Goal: Information Seeking & Learning: Compare options

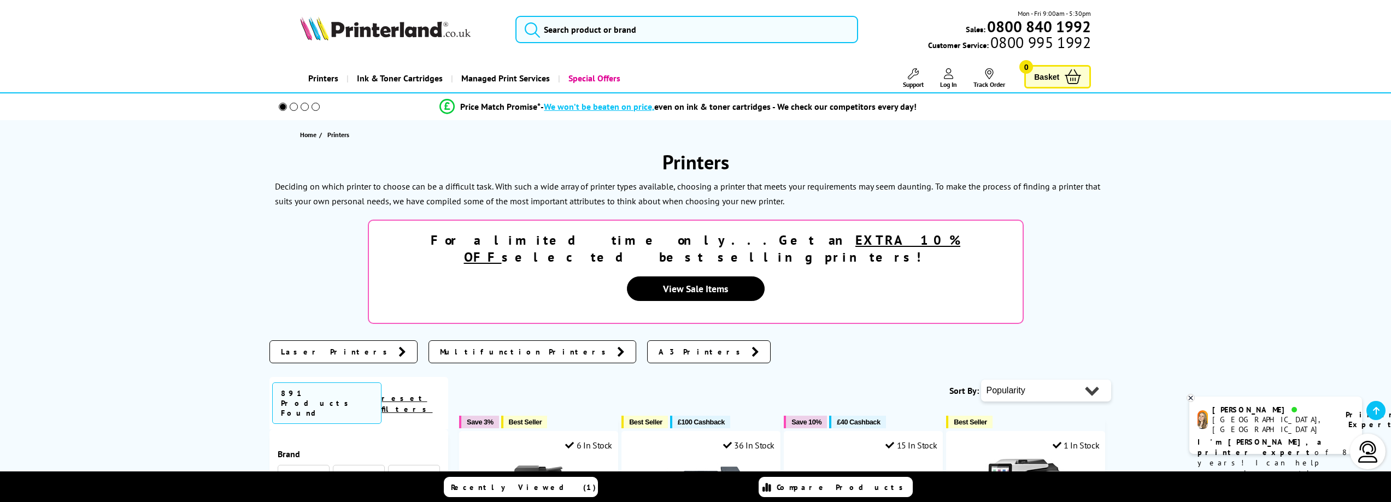
scroll to position [1515, 0]
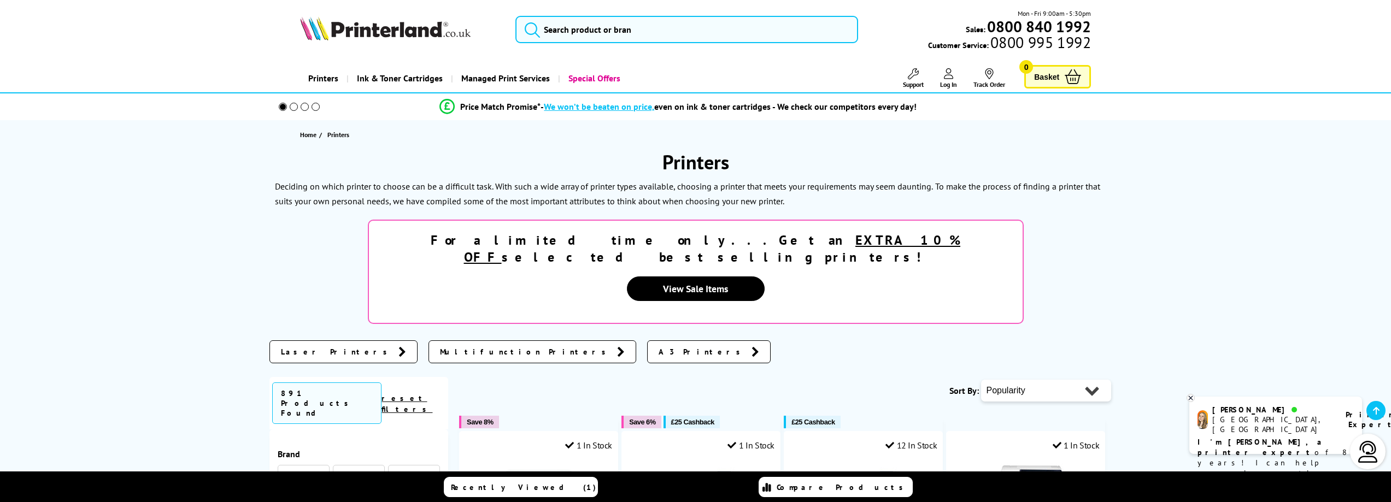
scroll to position [1495, 0]
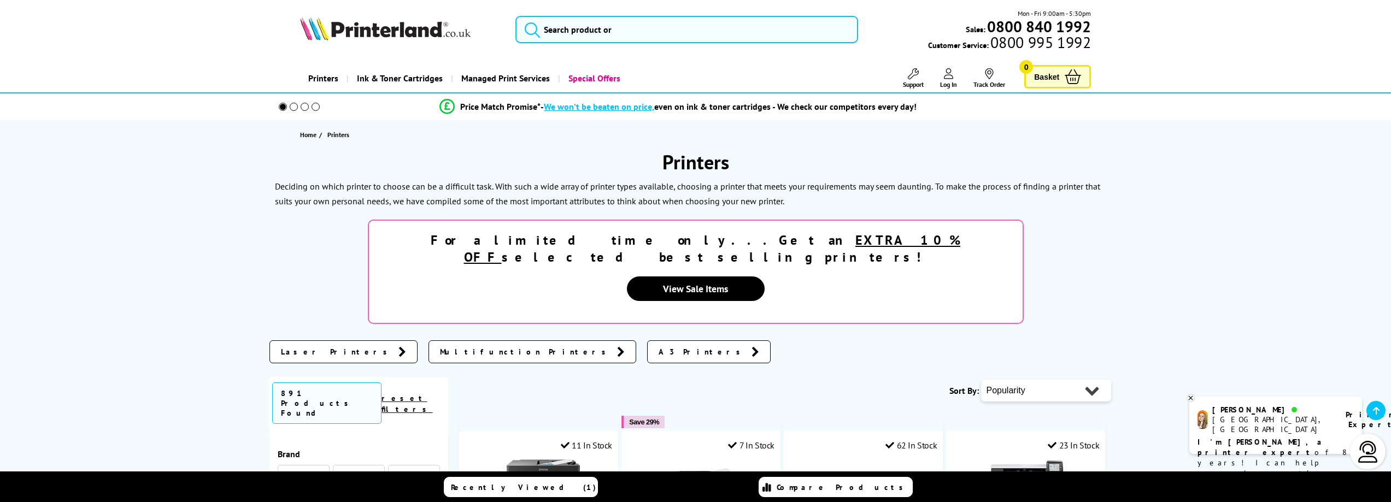
scroll to position [1435, 0]
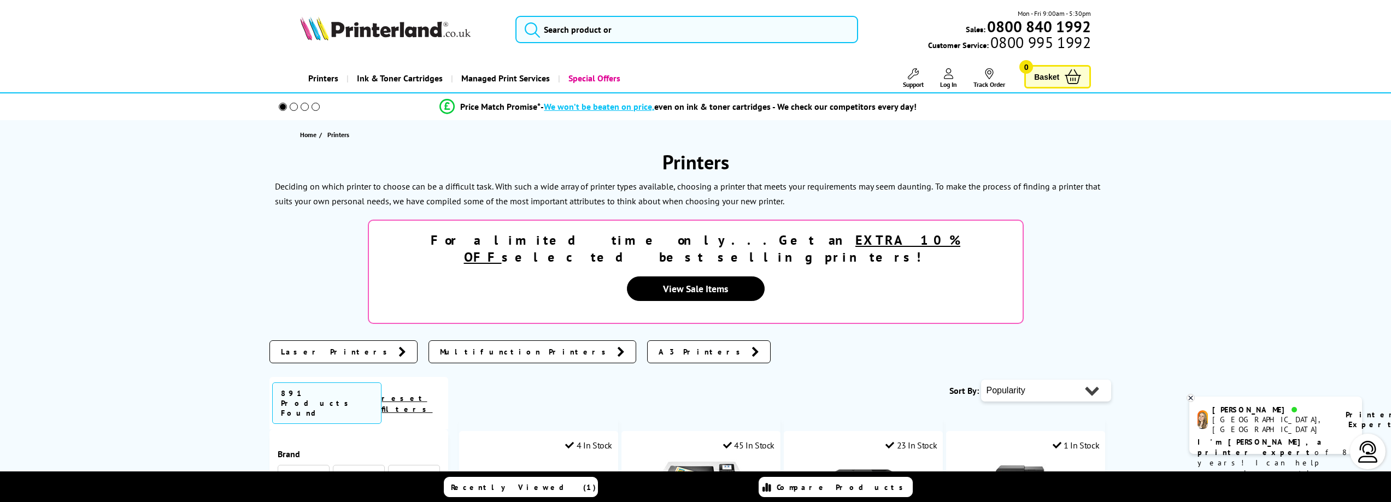
scroll to position [1348, 0]
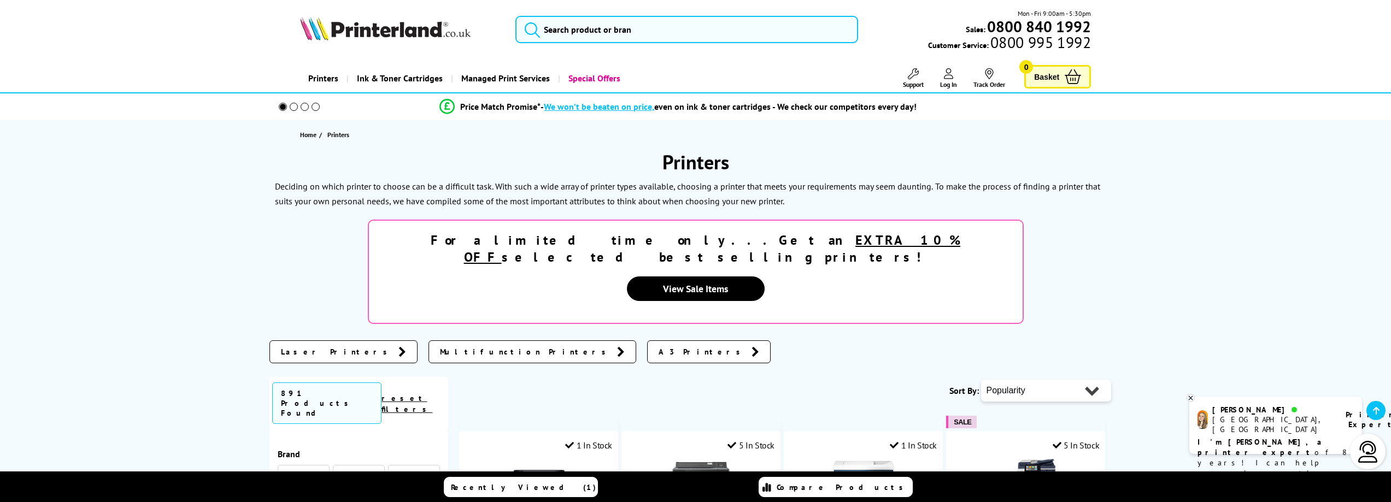
scroll to position [1343, 0]
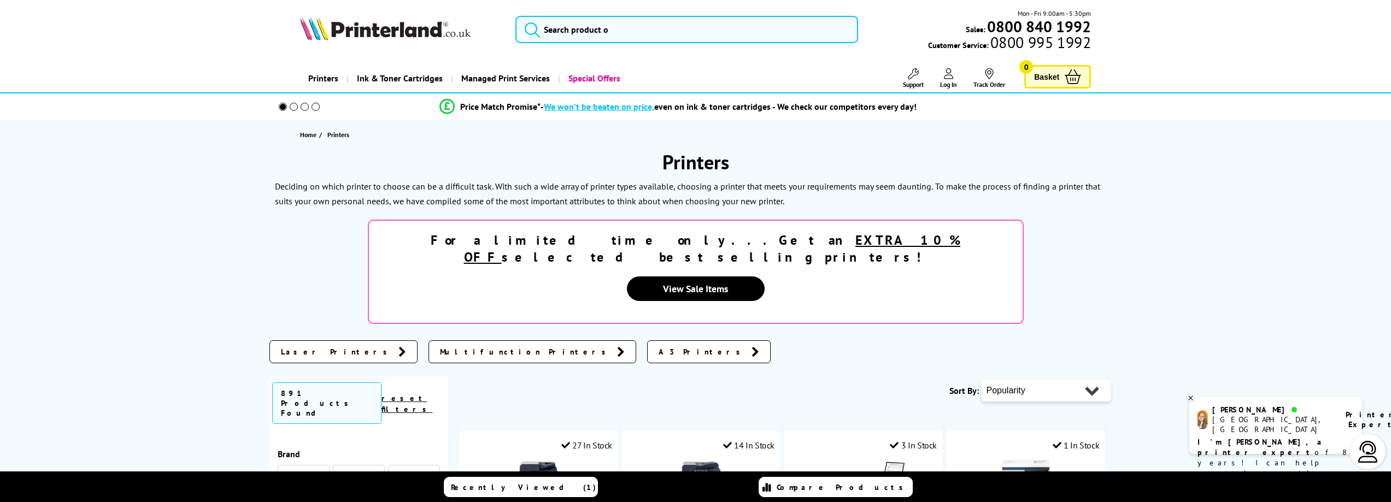
scroll to position [1241, 0]
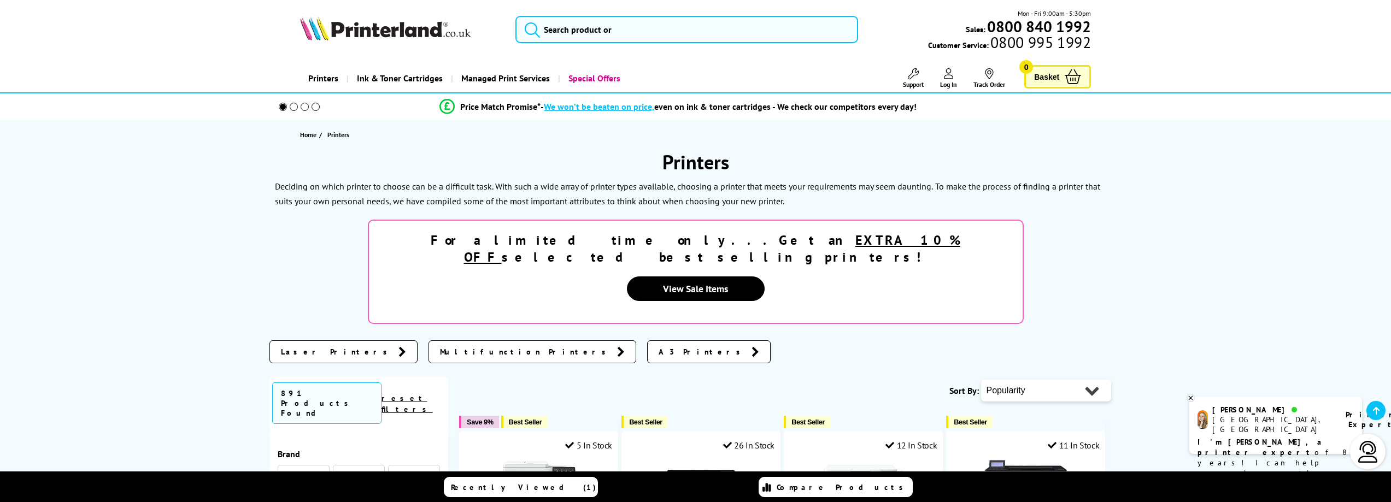
scroll to position [1501, 0]
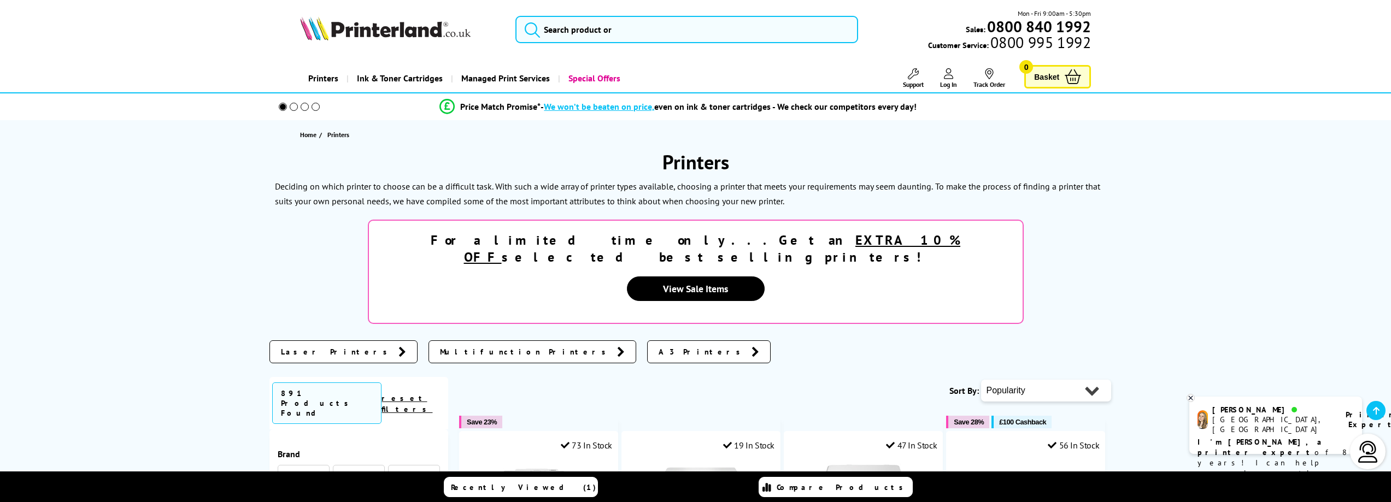
scroll to position [1329, 0]
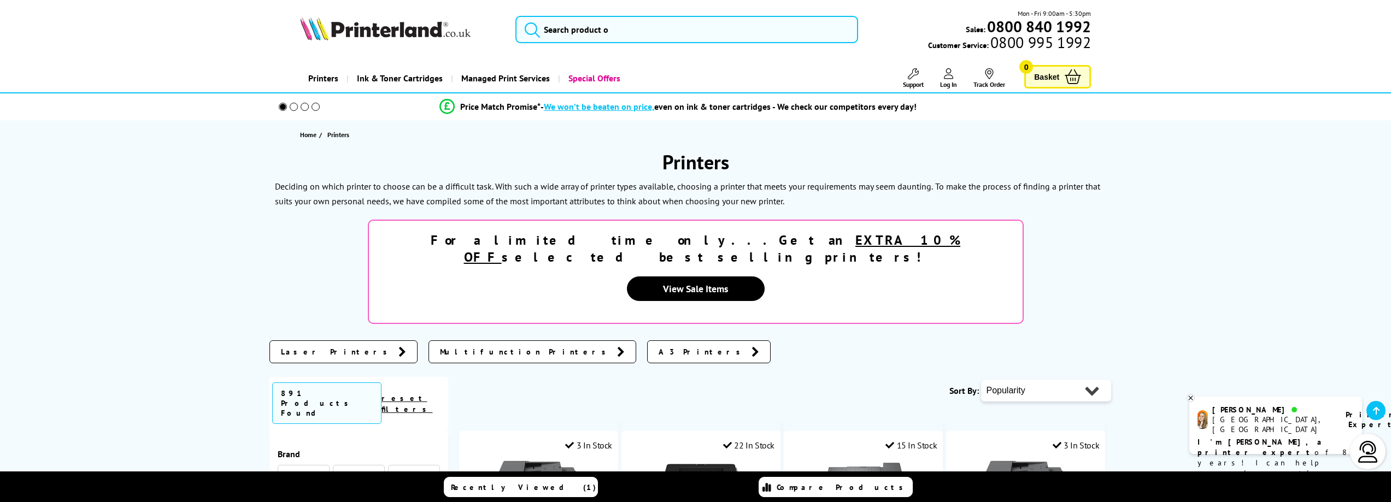
scroll to position [1178, 0]
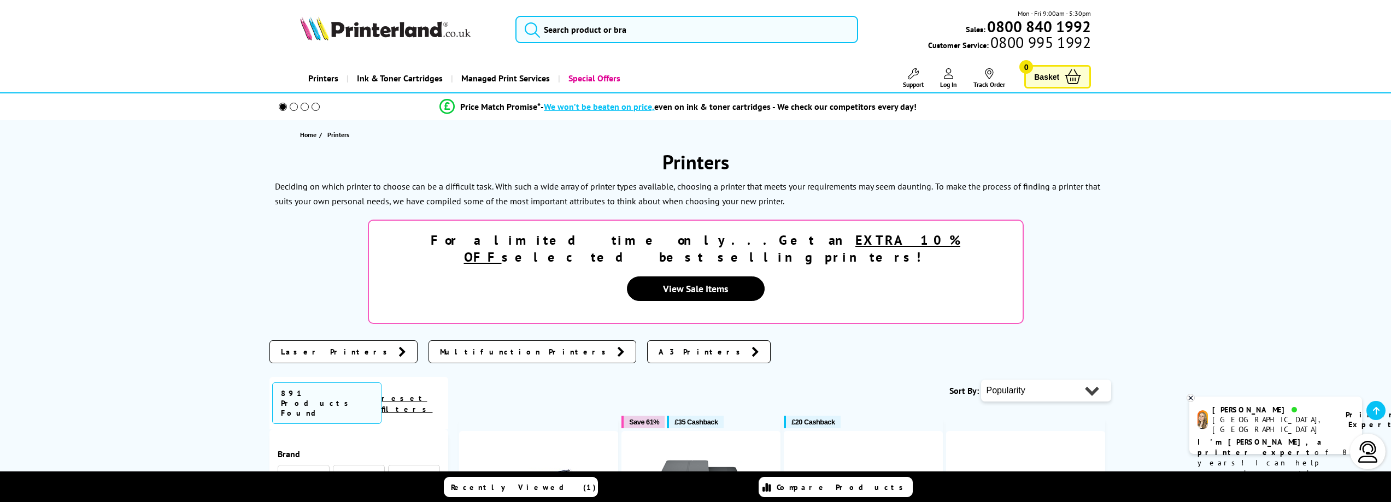
scroll to position [1171, 0]
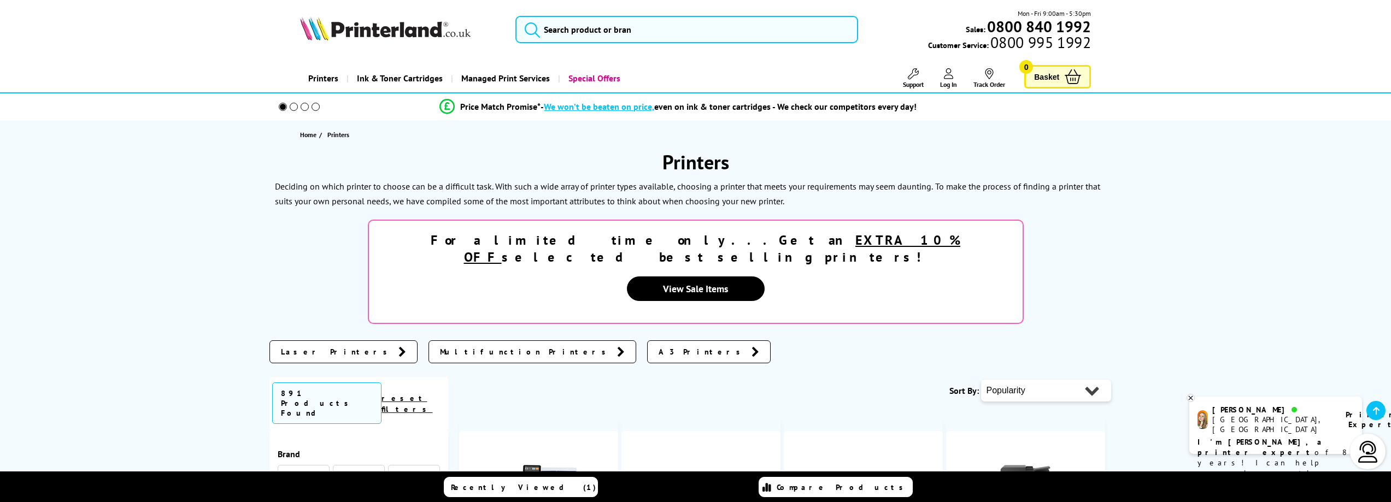
scroll to position [1192, 0]
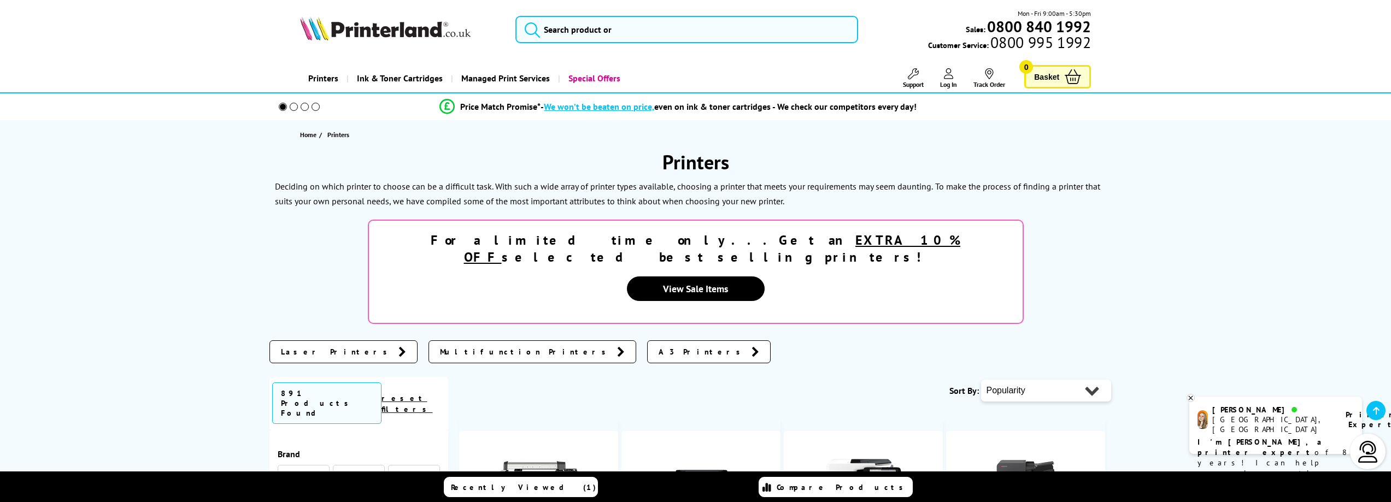
scroll to position [1194, 0]
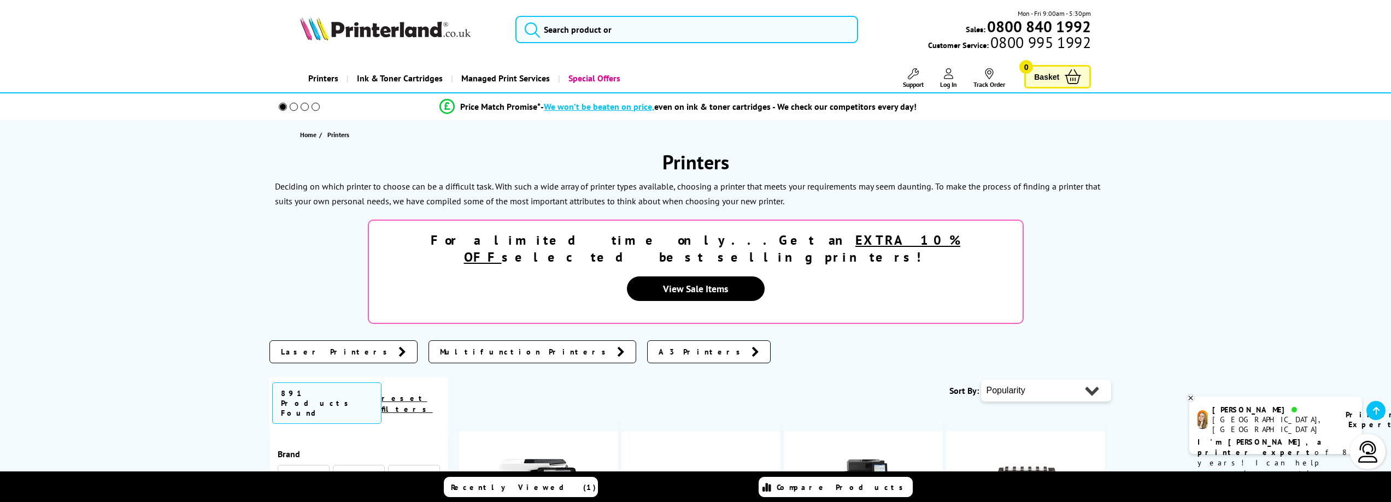
scroll to position [1127, 0]
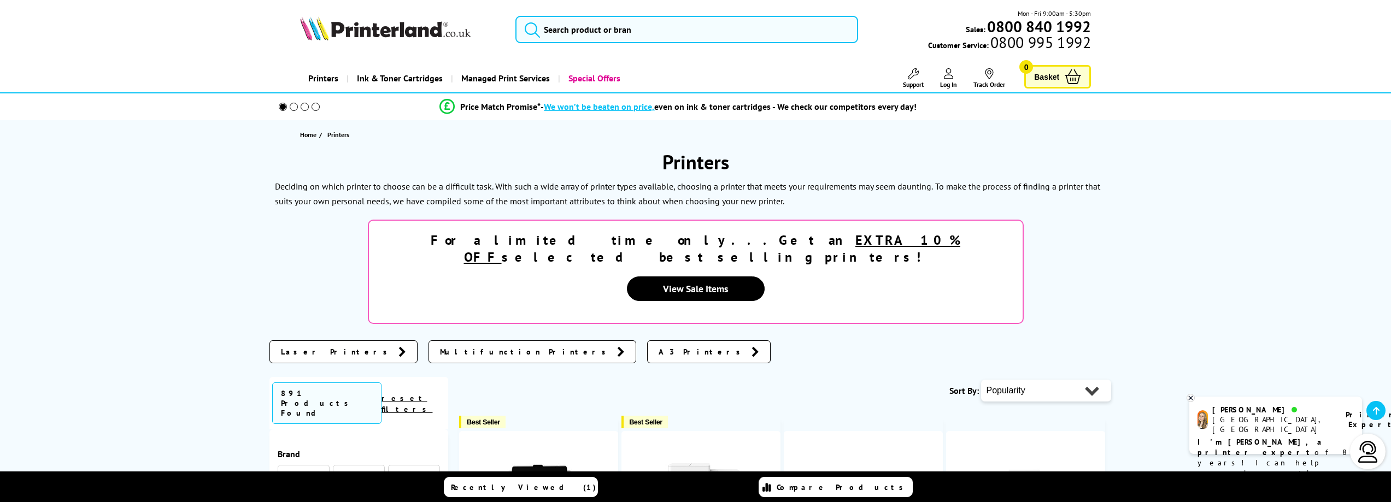
scroll to position [1250, 0]
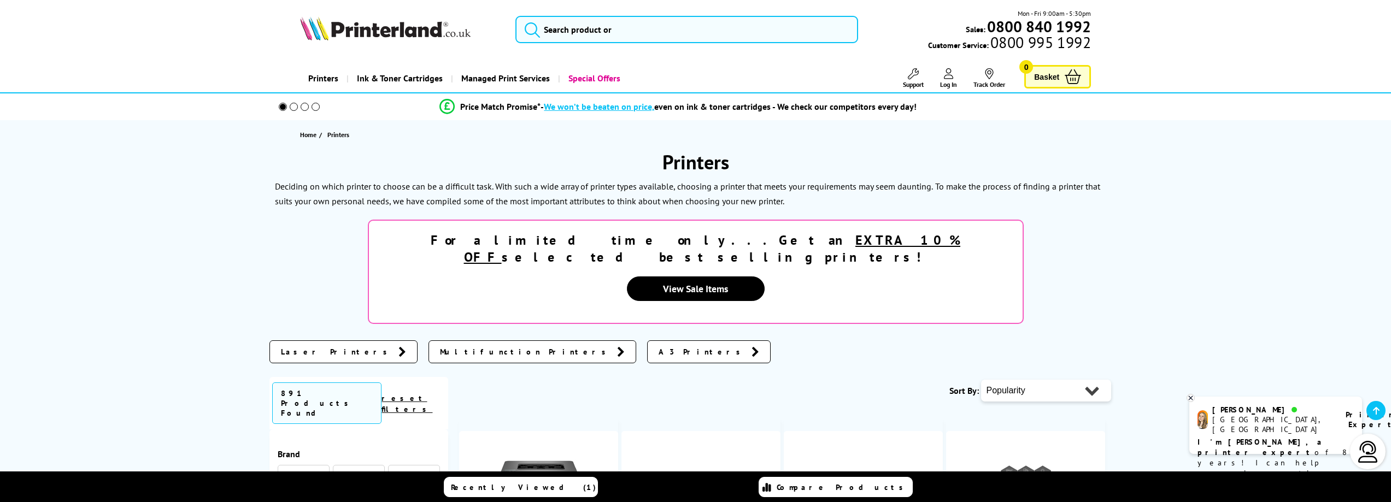
scroll to position [1237, 0]
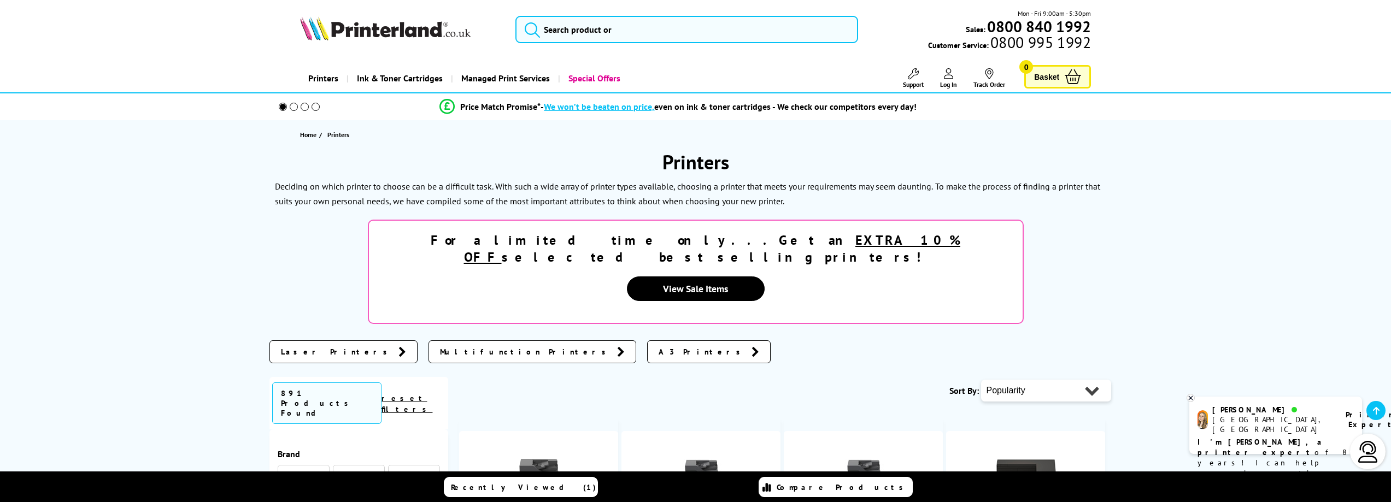
scroll to position [1062, 0]
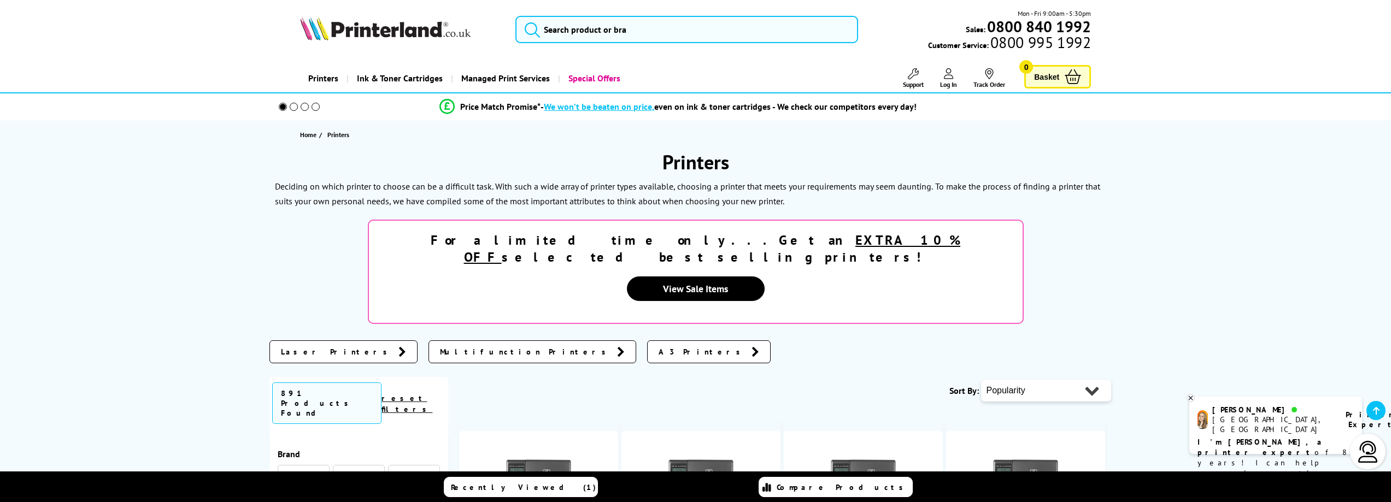
scroll to position [1034, 0]
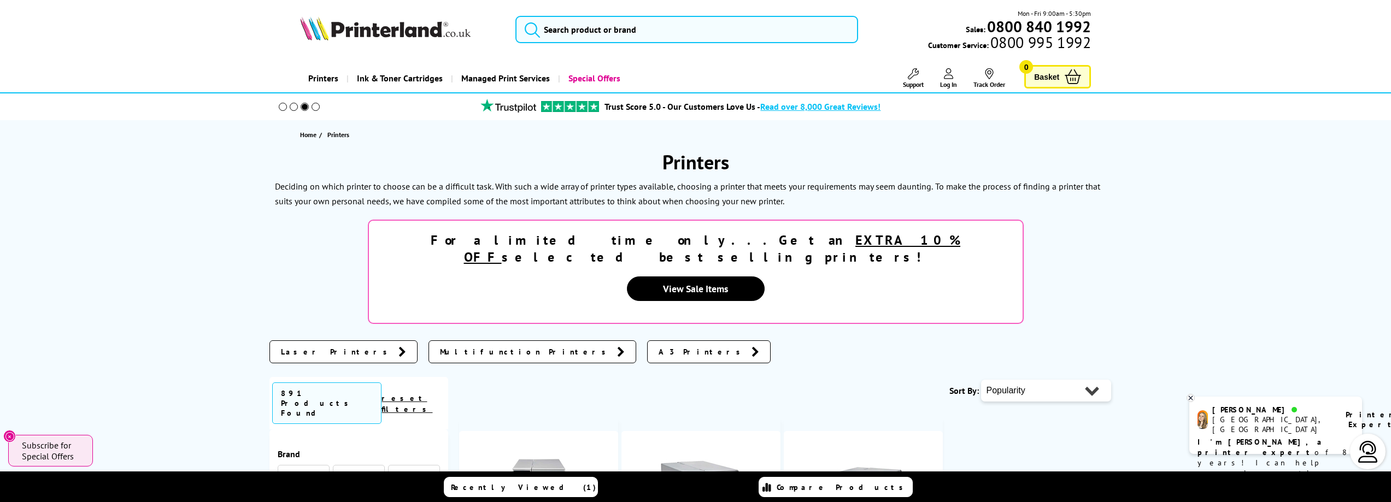
click at [694, 253] on strong "For a limited time only...Get an EXTRA 10% OFF selected best selling printers!" at bounding box center [696, 249] width 530 height 34
